Goal: Find specific page/section: Find specific page/section

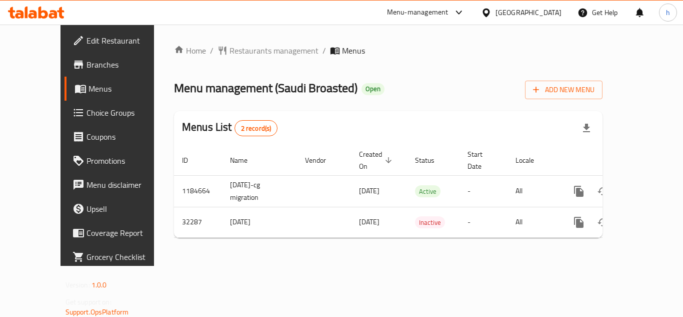
click at [544, 8] on div "[GEOGRAPHIC_DATA]" at bounding box center [529, 12] width 66 height 11
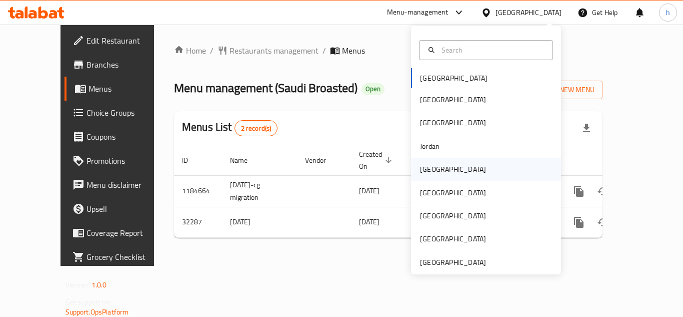
click at [440, 169] on div "[GEOGRAPHIC_DATA]" at bounding box center [453, 169] width 82 height 23
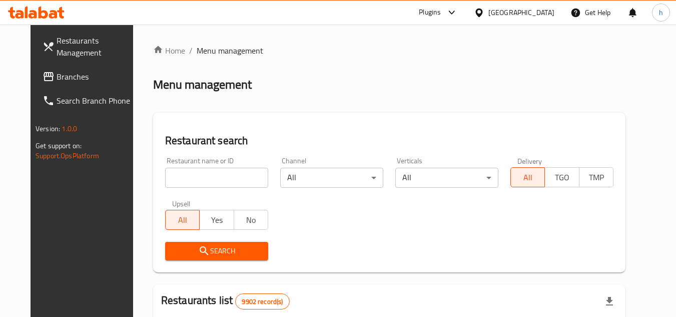
click at [57, 79] on span "Branches" at bounding box center [96, 77] width 79 height 12
